Goal: Information Seeking & Learning: Learn about a topic

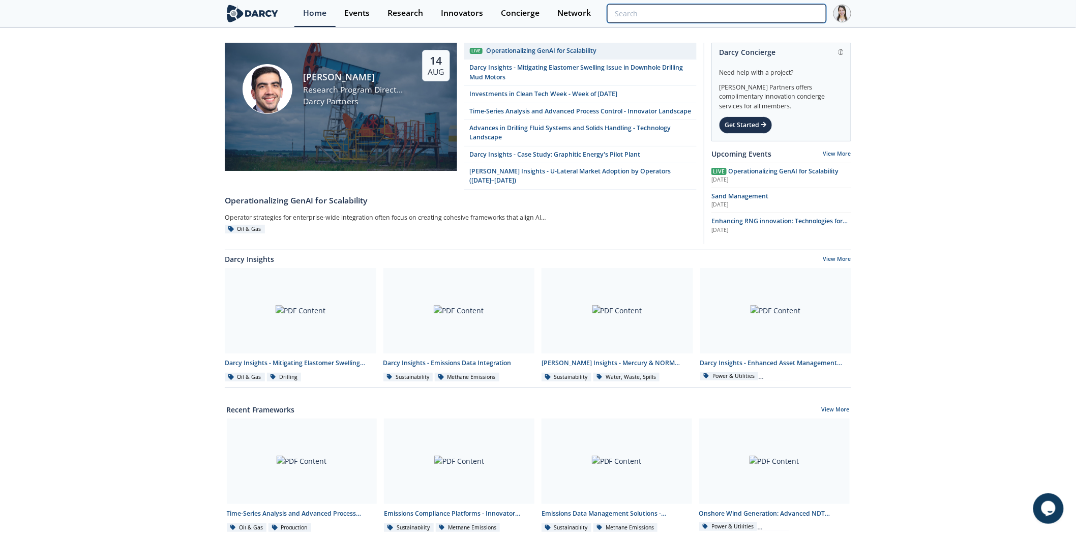
click at [766, 9] on input "search" at bounding box center [716, 13] width 219 height 19
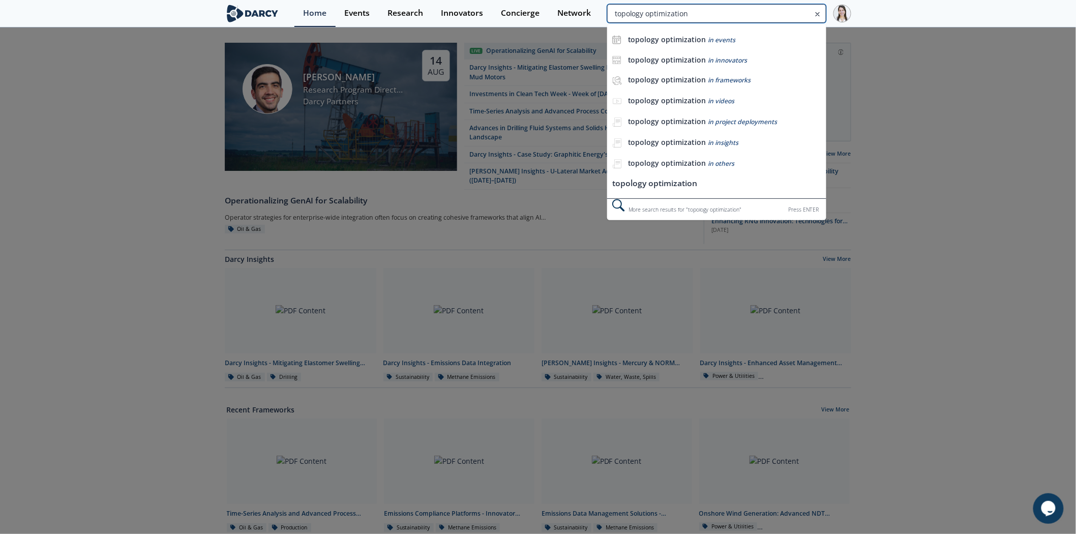
type input "topology optimization"
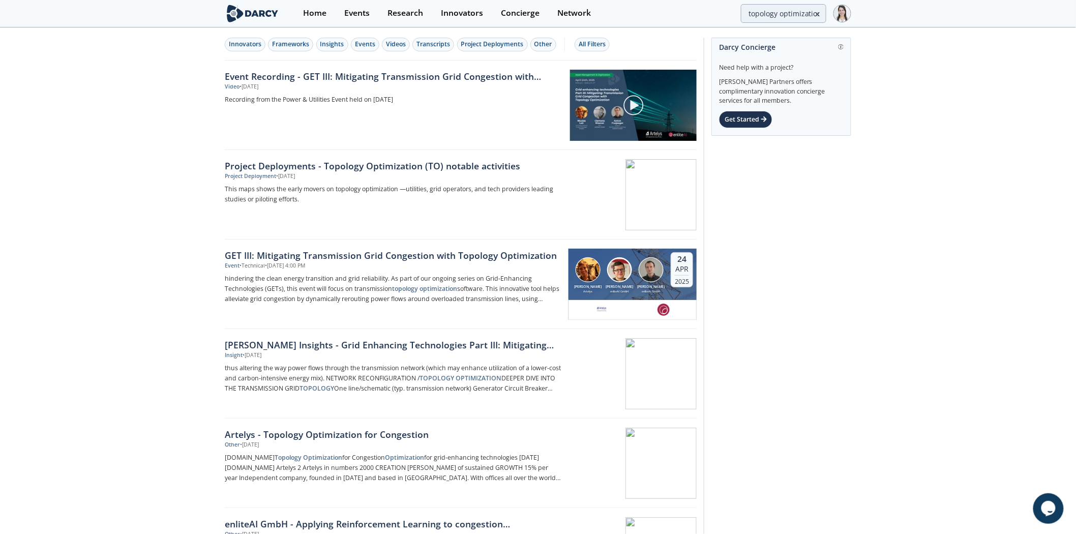
click at [440, 340] on div "[PERSON_NAME] Insights - Grid Enhancing Technologies ​Part III:​ Mitigating Tra…" at bounding box center [393, 344] width 336 height 13
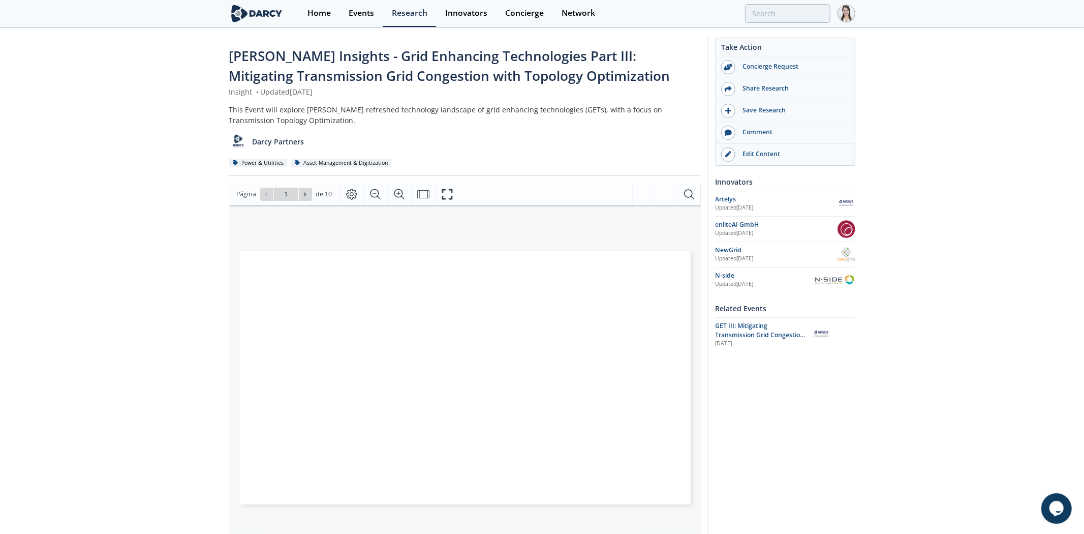
type input "2"
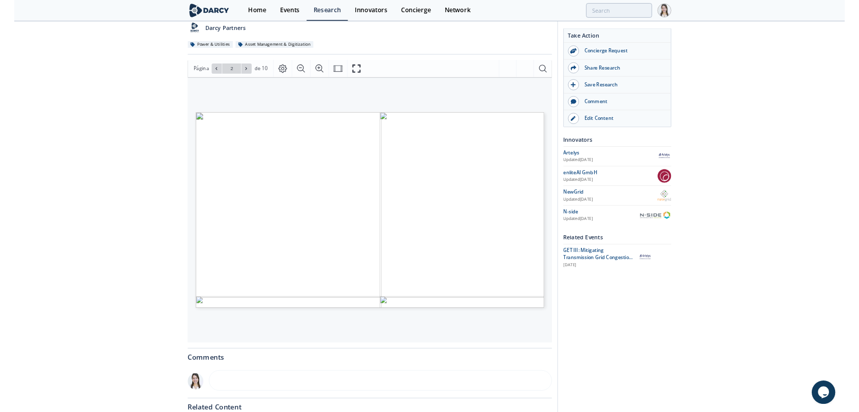
scroll to position [113, 0]
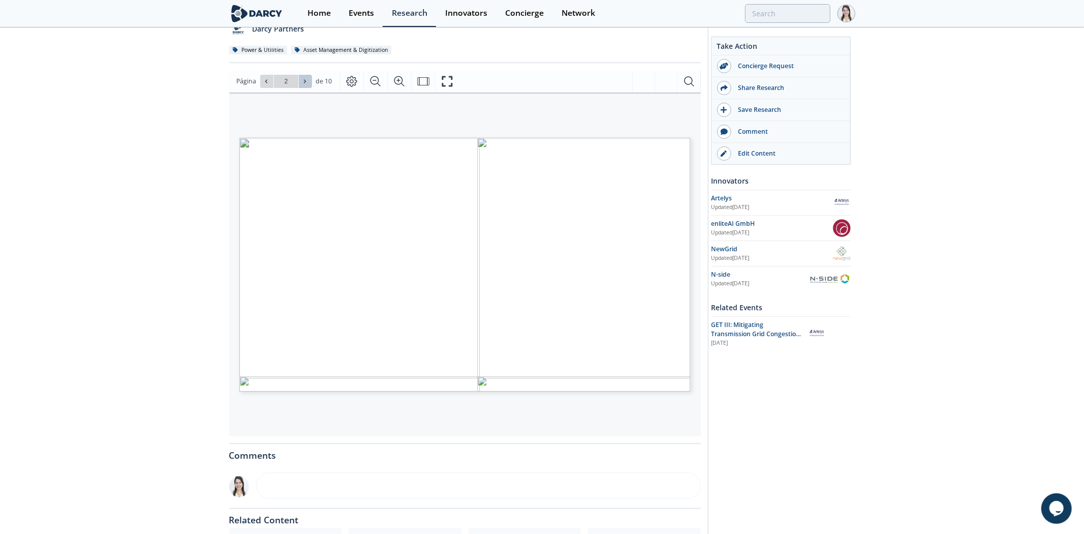
click at [302, 80] on icon at bounding box center [305, 81] width 6 height 6
type input "4"
click at [302, 80] on icon at bounding box center [305, 81] width 6 height 6
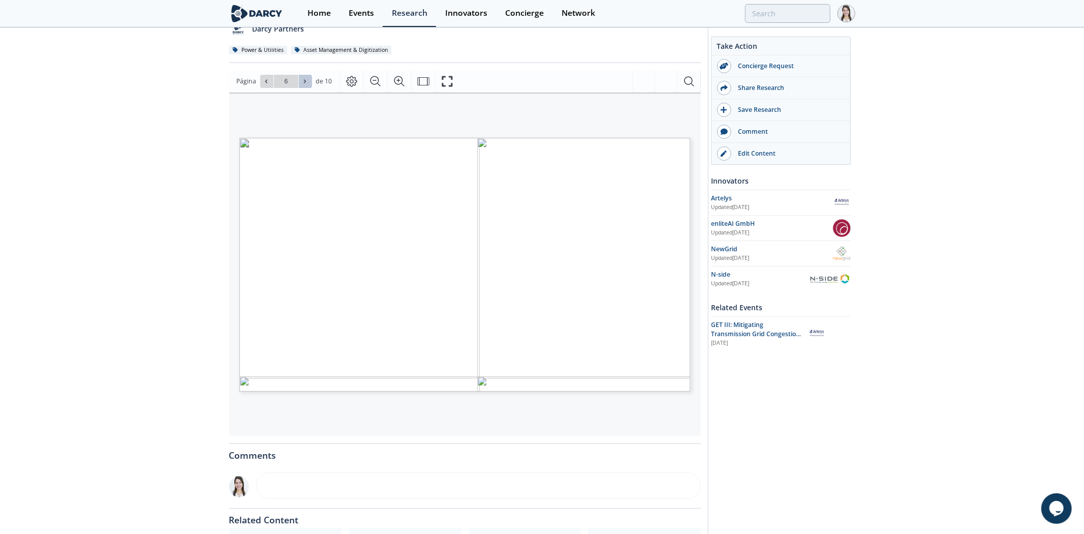
click at [302, 80] on icon at bounding box center [305, 81] width 6 height 6
type input "8"
